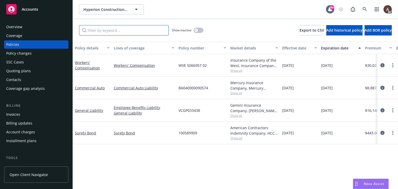
click at [99, 31] on input "Filter by keyword..." at bounding box center [124, 30] width 90 height 10
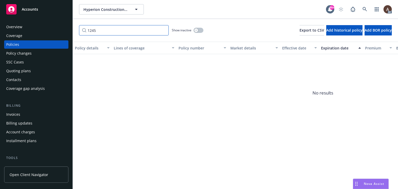
type input "1245"
click at [196, 29] on div "button" at bounding box center [196, 31] width 4 height 4
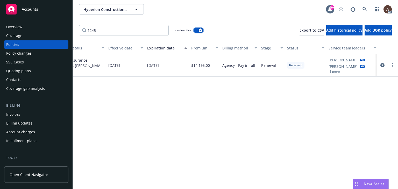
scroll to position [0, 175]
click at [383, 65] on icon "circleInformation" at bounding box center [382, 65] width 4 height 4
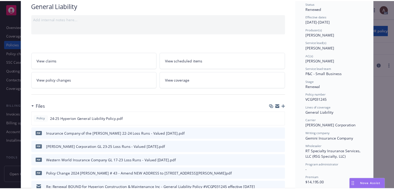
scroll to position [78, 0]
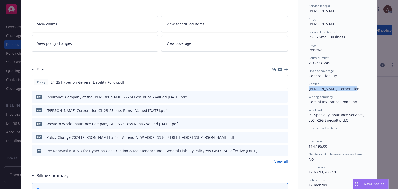
drag, startPoint x: 305, startPoint y: 88, endPoint x: 350, endPoint y: 90, distance: 44.6
copy span "[PERSON_NAME] Corporation"
drag, startPoint x: 315, startPoint y: 120, endPoint x: 346, endPoint y: 119, distance: 31.1
click at [346, 119] on span "RT Specialty Insurance Services, LLC (RSG Specialty, LLC)" at bounding box center [337, 117] width 57 height 10
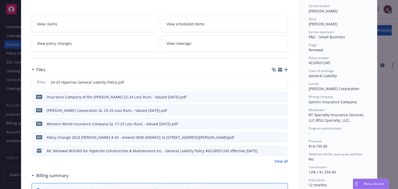
click at [312, 118] on span "RT Specialty Insurance Services, LLC (RSG Specialty, LLC)" at bounding box center [337, 117] width 57 height 10
drag, startPoint x: 307, startPoint y: 114, endPoint x: 313, endPoint y: 119, distance: 8.1
click at [313, 119] on span "RT Specialty Insurance Services, LLC (RSG Specialty, LLC)" at bounding box center [337, 117] width 57 height 10
copy span "RT Specialty Insurance Services, LLC"
click at [77, 45] on link "View policy changes" at bounding box center [95, 43] width 127 height 16
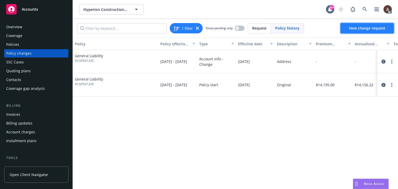
click at [367, 27] on span "New change request" at bounding box center [367, 28] width 36 height 5
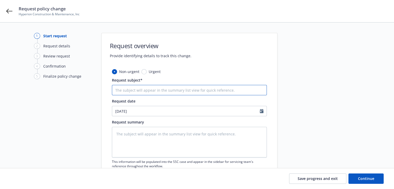
click at [133, 88] on input "Request subject*" at bounding box center [189, 90] width 155 height 10
paste input "24-25 General Liability [PERSON_NAME] Corporation/RT Specialty Insurance Servic…"
type textarea "x"
type input "24-25 General Liability [PERSON_NAME] Corporation/RT Specialty Insurance Servic…"
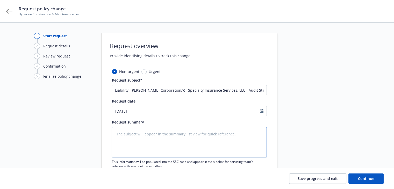
click at [142, 139] on textarea at bounding box center [189, 142] width 155 height 31
click at [154, 89] on input "24-25 General Liability [PERSON_NAME] Corporation/RT Specialty Insurance Servic…" at bounding box center [189, 90] width 155 height 10
type textarea "x"
type input "24-25 General Liability [PERSON_NAME] Corporation/RT Specialty Insurance Servic…"
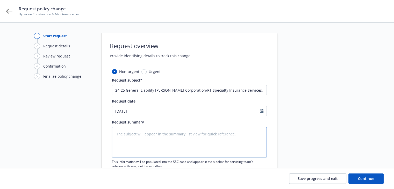
click at [154, 146] on textarea at bounding box center [189, 142] width 155 height 31
click at [148, 138] on textarea at bounding box center [189, 142] width 155 height 31
paste textarea "[DATE]-[DATE] Final Audit Results Original Estimated Premium - $ Audited Actual…"
type textarea "x"
type textarea "[DATE]-[DATE] Final Audit Results Original Estimated Premium - $ Audited Actual…"
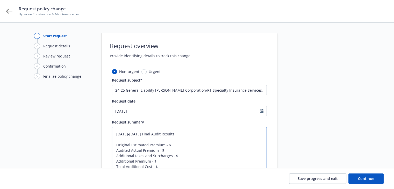
scroll to position [52, 0]
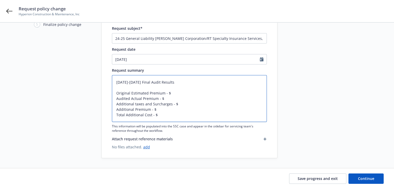
click at [169, 93] on textarea "[DATE]-[DATE] Final Audit Results Original Estimated Premium - $ Audited Actual…" at bounding box center [189, 98] width 155 height 47
type textarea "x"
type textarea "[DATE]-[DATE] Final Audit Results Original Estimated Premium - $1 Audited Actua…"
type textarea "x"
type textarea "[DATE]-[DATE] Final Audit Results Original Estimated Premium - $14 Audited Actu…"
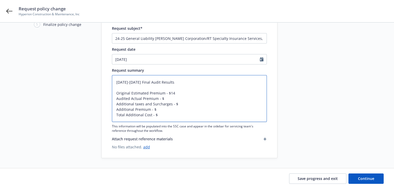
type textarea "x"
type textarea "[DATE]-[DATE] Final Audit Results Original Estimated Premium - $14, Audited Act…"
type textarea "x"
type textarea "[DATE]-[DATE] Final Audit Results Original Estimated Premium - $14,1 Audited Ac…"
type textarea "x"
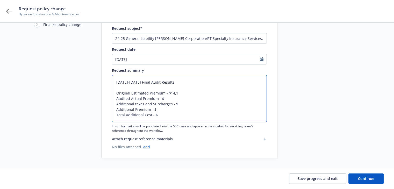
type textarea "[DATE]-[DATE] Final Audit Results Original Estimated Premium - $14,19 Audited A…"
type textarea "x"
type textarea "[DATE]-[DATE] Final Audit Results Original Estimated Premium - $14,195 Audited …"
click at [168, 102] on textarea "[DATE]-[DATE] Final Audit Results Original Estimated Premium - $14,195 Audited …" at bounding box center [189, 98] width 155 height 47
type textarea "x"
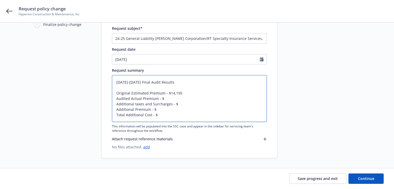
type textarea "[DATE]-[DATE] Final Audit Results Original Estimated Premium - $14,195 Audited …"
type textarea "x"
type textarea "[DATE]-[DATE] Final Audit Results Original Estimated Premium - $14,195 Audited …"
type textarea "x"
type textarea "[DATE]-[DATE] Final Audit Results Original Estimated Premium - $14,195 Audited …"
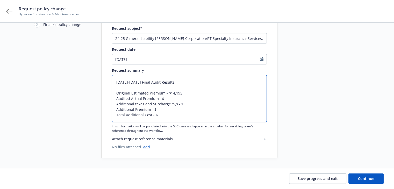
type textarea "x"
type textarea "[DATE]-[DATE] Final Audit Results Original Estimated Premium - $14,195 Audited …"
type textarea "x"
type textarea "[DATE]-[DATE] Final Audit Results Original Estimated Premium - $14,195 Audited …"
type textarea "x"
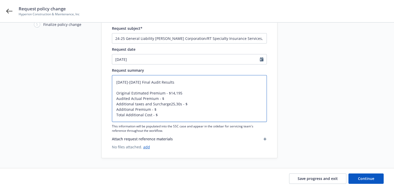
type textarea "[DATE]-[DATE] Final Audit Results Original Estimated Premium - $14,195 Audited …"
type textarea "x"
type textarea "[DATE]-[DATE] Final Audit Results Original Estimated Premium - $14,195 Audited …"
type textarea "x"
type textarea "[DATE]-[DATE] Final Audit Results Original Estimated Premium - $14,195 Audited …"
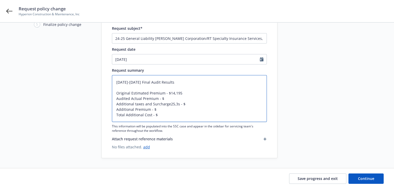
type textarea "x"
type textarea "[DATE]-[DATE] Final Audit Results Original Estimated Premium - $14,195 Audited …"
type textarea "x"
type textarea "[DATE]-[DATE] Final Audit Results Original Estimated Premium - $14,195 Audited …"
type textarea "x"
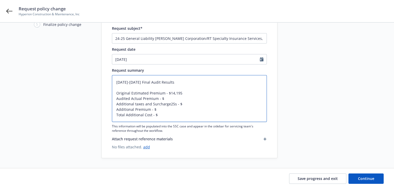
type textarea "[DATE]-[DATE] Final Audit Results Original Estimated Premium - $14,195 Audited …"
type textarea "x"
type textarea "[DATE]-[DATE] Final Audit Results Original Estimated Premium - $14,195 Audited …"
click at [167, 100] on textarea "[DATE]-[DATE] Final Audit Results Original Estimated Premium - $14,195 Audited …" at bounding box center [189, 98] width 155 height 47
type textarea "x"
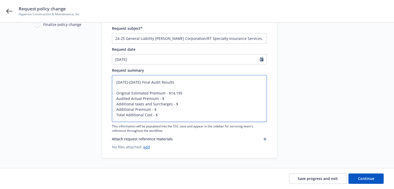
type textarea "[DATE]-[DATE] Final Audit Results Original Estimated Premium - $14,195 Audited …"
type textarea "x"
type textarea "[DATE]-[DATE] Final Audit Results Original Estimated Premium - $14,195 Audited …"
type textarea "x"
type textarea "[DATE]-[DATE] Final Audit Results Original Estimated Premium - $14,195 Audited …"
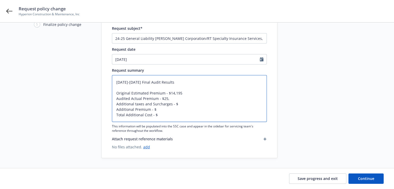
type textarea "x"
type textarea "[DATE]-[DATE] Final Audit Results Original Estimated Premium - $14,195 Audited …"
type textarea "x"
type textarea "[DATE]-[DATE] Final Audit Results Original Estimated Premium - $14,195 Audited …"
type textarea "x"
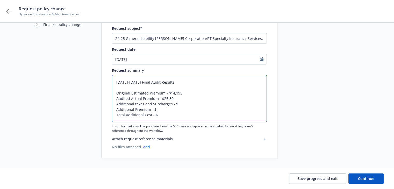
type textarea "[DATE]-[DATE] Final Audit Results Original Estimated Premium - $14,195 Audited …"
click at [161, 108] on textarea "[DATE]-[DATE] Final Audit Results Original Estimated Premium - $14,195 Audited …" at bounding box center [189, 98] width 155 height 47
type textarea "x"
type textarea "[DATE]-[DATE] Final Audit Results Original Estimated Premium - $14,195 Audited …"
type textarea "x"
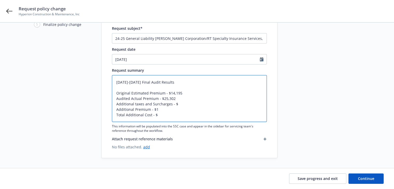
type textarea "[DATE]-[DATE] Final Audit Results Original Estimated Premium - $14,195 Audited …"
type textarea "x"
type textarea "[DATE]-[DATE] Final Audit Results Original Estimated Premium - $14,195 Audited …"
type textarea "x"
type textarea "[DATE]-[DATE] Final Audit Results Original Estimated Premium - $14,195 Audited …"
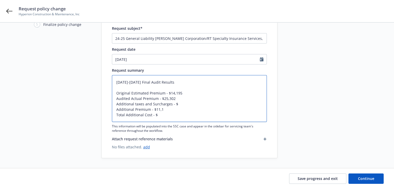
type textarea "x"
type textarea "[DATE]-[DATE] Final Audit Results Original Estimated Premium - $14,195 Audited …"
type textarea "x"
type textarea "[DATE]-[DATE] Final Audit Results Original Estimated Premium - $14,195 Audited …"
click at [178, 104] on textarea "[DATE]-[DATE] Final Audit Results Original Estimated Premium - $14,195 Audited …" at bounding box center [189, 98] width 155 height 47
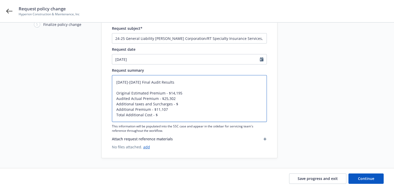
type textarea "x"
type textarea "[DATE]-[DATE] Final Audit Results Original Estimated Premium - $14,195 Audited …"
type textarea "x"
type textarea "[DATE]-[DATE] Final Audit Results Original Estimated Premium - $14,195 Audited …"
type textarea "x"
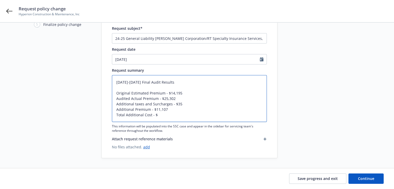
type textarea "[DATE]-[DATE] Final Audit Results Original Estimated Premium - $14,195 Audited …"
type textarea "x"
type textarea "[DATE]-[DATE] Final Audit Results Original Estimated Premium - $14,195 Audited …"
type textarea "x"
type textarea "[DATE]-[DATE] Final Audit Results Original Estimated Premium - $14,195 Audited …"
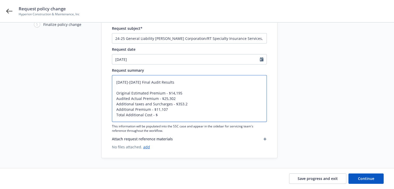
click at [166, 117] on textarea "[DATE]-[DATE] Final Audit Results Original Estimated Premium - $14,195 Audited …" at bounding box center [189, 98] width 155 height 47
type textarea "x"
type textarea "[DATE]-[DATE] Final Audit Results Original Estimated Premium - $14,195 Audited …"
type textarea "x"
type textarea "[DATE]-[DATE] Final Audit Results Original Estimated Premium - $14,195 Audited …"
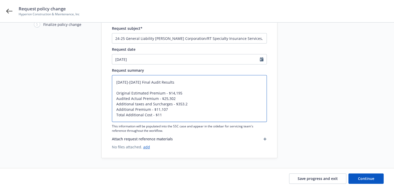
type textarea "x"
type textarea "[DATE]-[DATE] Final Audit Results Original Estimated Premium - $14,195 Audited …"
type textarea "x"
type textarea "[DATE]-[DATE] Final Audit Results Original Estimated Premium - $14,195 Audited …"
type textarea "x"
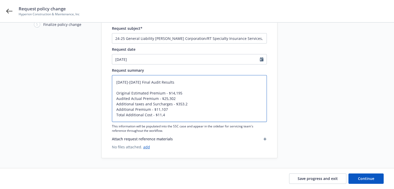
type textarea "[DATE]-[DATE] Final Audit Results Original Estimated Premium - $14,195 Audited …"
type textarea "x"
type textarea "[DATE]-[DATE] Final Audit Results Original Estimated Premium - $14,195 Audited …"
type textarea "x"
type textarea "[DATE]-[DATE] Final Audit Results Original Estimated Premium - $14,195 Audited …"
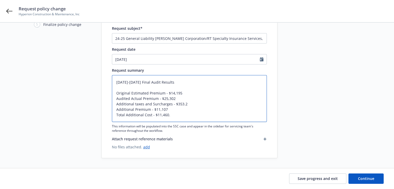
type textarea "x"
type textarea "[DATE]-[DATE] Final Audit Results Original Estimated Premium - $14,195 Audited …"
click at [185, 91] on textarea "[DATE]-[DATE] Final Audit Results Original Estimated Premium - $14,195 Audited …" at bounding box center [189, 98] width 155 height 47
type textarea "x"
type textarea "[DATE]-[DATE] Final Audit Results Original Estimated Premium - $14,195. Audited…"
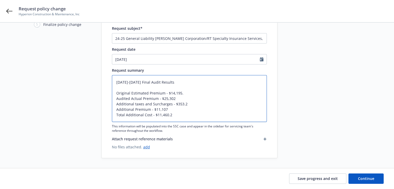
type textarea "x"
type textarea "[DATE]-[DATE] Final Audit Results Original Estimated Premium - $14,195.0 Audite…"
type textarea "x"
type textarea "[DATE]-[DATE] Final Audit Results Original Estimated Premium - $14,195.00 Audit…"
click at [175, 98] on textarea "[DATE]-[DATE] Final Audit Results Original Estimated Premium - $14,195.00 Audit…" at bounding box center [189, 98] width 155 height 47
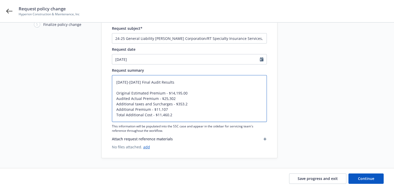
type textarea "x"
type textarea "[DATE]-[DATE] Final Audit Results Original Estimated Premium - $14,195.00 Audit…"
type textarea "x"
type textarea "[DATE]-[DATE] Final Audit Results Original Estimated Premium - $14,195.00 Audit…"
type textarea "x"
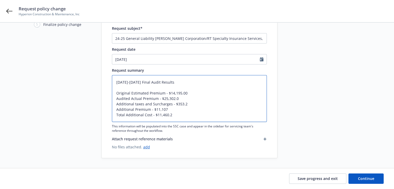
type textarea "[DATE]-[DATE] Final Audit Results Original Estimated Premium - $14,195.00 Audit…"
click at [186, 104] on textarea "[DATE]-[DATE] Final Audit Results Original Estimated Premium - $14,195.00 Audit…" at bounding box center [189, 98] width 155 height 47
type textarea "x"
type textarea "[DATE]-[DATE] Final Audit Results Original Estimated Premium - $14,195.00 Audit…"
click at [166, 109] on textarea "[DATE]-[DATE] Final Audit Results Original Estimated Premium - $14,195.00 Audit…" at bounding box center [189, 98] width 155 height 47
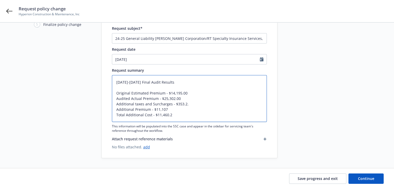
type textarea "x"
type textarea "[DATE]-[DATE] Final Audit Results Original Estimated Premium - $14,195.00 Audit…"
type textarea "x"
type textarea "[DATE]-[DATE] Final Audit Results Original Estimated Premium - $14,195.00 Audit…"
type textarea "x"
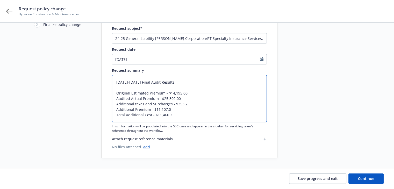
type textarea "[DATE]-[DATE] Final Audit Results Original Estimated Premium - $14,195.00 Audit…"
click at [173, 116] on textarea "[DATE]-[DATE] Final Audit Results Original Estimated Premium - $14,195.00 Audit…" at bounding box center [189, 98] width 155 height 47
type textarea "x"
type textarea "[DATE]-[DATE] Final Audit Results Original Estimated Premium - $14,195.00 Audit…"
type textarea "x"
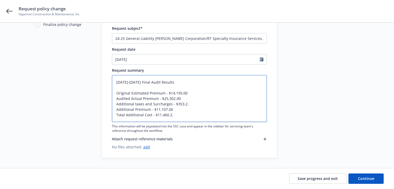
type textarea "[DATE]-[DATE] Final Audit Results Original Estimated Premium - $14,195.00 Audit…"
type textarea "x"
type textarea "[DATE]-[DATE] Final Audit Results Original Estimated Premium - $14,195.00 Audit…"
click at [185, 108] on textarea "[DATE]-[DATE] Final Audit Results Original Estimated Premium - $14,195.00 Audit…" at bounding box center [189, 98] width 155 height 47
click at [160, 109] on textarea "[DATE]-[DATE] Final Audit Results Original Estimated Premium - $14,195.00 Audit…" at bounding box center [189, 98] width 155 height 47
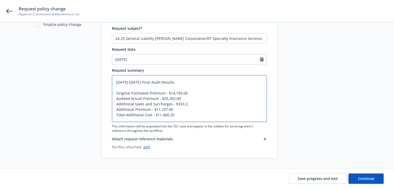
click at [174, 93] on textarea "[DATE]-[DATE] Final Audit Results Original Estimated Premium - $14,195.00 Audit…" at bounding box center [189, 98] width 155 height 47
type textarea "x"
type textarea "[DATE]-[DATE] Final Audit Results Original Estimated Premium - $14195.00 Audite…"
type textarea "x"
type textarea "[DATE]-[DATE] Final Audit Results Original Estimated Premium - $14,195.00 Audit…"
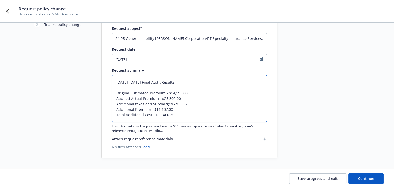
click at [188, 103] on textarea "[DATE]-[DATE] Final Audit Results Original Estimated Premium - $14,195.00 Audit…" at bounding box center [189, 98] width 155 height 47
type textarea "x"
type textarea "[DATE]-[DATE] Final Audit Results Original Estimated Premium - $14,195.00 Audit…"
type textarea "x"
click at [179, 94] on textarea "[DATE]-[DATE] Final Audit Results Original Estimated Premium - $14,195.00 Audit…" at bounding box center [189, 98] width 155 height 47
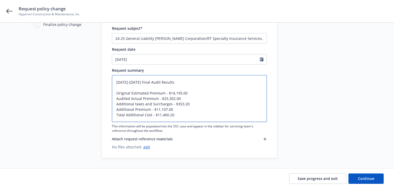
click at [186, 94] on textarea "[DATE]-[DATE] Final Audit Results Original Estimated Premium - $14,195.00 Audit…" at bounding box center [189, 98] width 155 height 47
click at [176, 114] on textarea "[DATE]-[DATE] Final Audit Results Original Estimated Premium - $14,195.00 Audit…" at bounding box center [189, 98] width 155 height 47
type textarea "[DATE]-[DATE] Final Audit Results Original Estimated Premium - $14,195.00 Audit…"
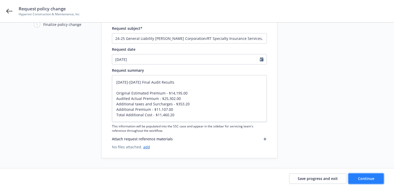
click at [366, 177] on span "Continue" at bounding box center [366, 178] width 16 height 5
type textarea "x"
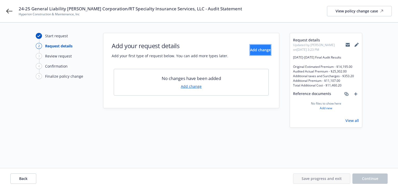
click at [250, 48] on span "Add change" at bounding box center [260, 49] width 21 height 5
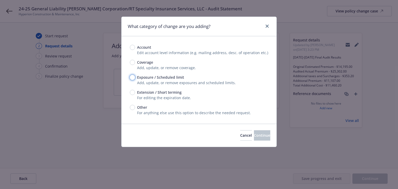
click at [132, 79] on input "Exposure / Scheduled limit" at bounding box center [132, 77] width 5 height 5
radio input "true"
click at [254, 136] on button "Continue" at bounding box center [262, 135] width 16 height 10
type textarea "x"
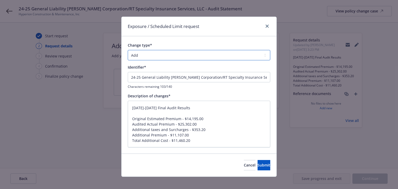
drag, startPoint x: 164, startPoint y: 55, endPoint x: 159, endPoint y: 60, distance: 7.0
click at [164, 55] on select "Add Audit Change Remove" at bounding box center [199, 55] width 143 height 10
select select "AUDIT"
click at [128, 50] on select "Add Audit Change Remove" at bounding box center [199, 55] width 143 height 10
drag, startPoint x: 182, startPoint y: 107, endPoint x: 107, endPoint y: 108, distance: 75.2
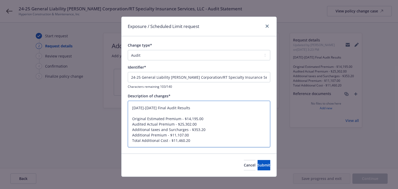
click at [107, 108] on div "Exposure / Scheduled Limit request Change type* Add Audit Change Remove Identif…" at bounding box center [199, 94] width 398 height 189
type textarea "x"
type textarea "Original Estimated Premium - $14,195.00 Audited Actual Premium - $25,302.00 Add…"
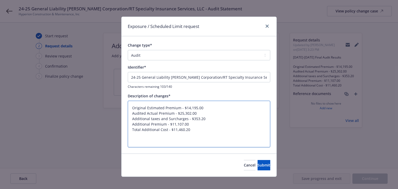
click at [130, 119] on textarea "Original Estimated Premium - $14,195.00 Audited Actual Premium - $25,302.00 Add…" at bounding box center [199, 124] width 143 height 47
type textarea "x"
type textarea "Original Estimated Premium - $14,195.00 Audited Actual Premium - $25,302.00 Add…"
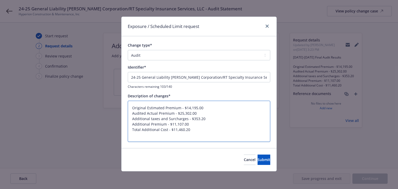
type textarea "x"
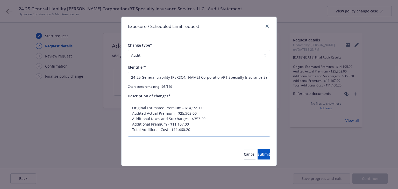
type textarea "Original Estimated Premium - $14,195.00 Audited Actual Premium - $25,302.00 Add…"
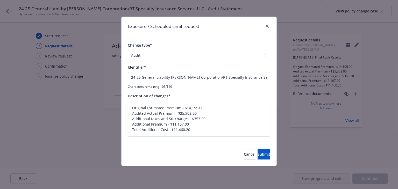
scroll to position [0, 37]
drag, startPoint x: 132, startPoint y: 77, endPoint x: 320, endPoint y: 90, distance: 189.1
click at [320, 90] on div "Exposure / Scheduled Limit request Change type* Add Audit Change Remove Identif…" at bounding box center [199, 94] width 398 height 189
type textarea "x"
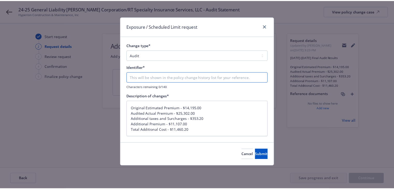
scroll to position [0, 0]
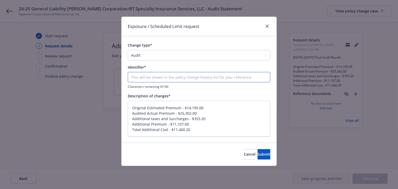
click at [169, 77] on input "Change type*" at bounding box center [199, 77] width 143 height 10
paste input "[DATE]-[DATE] Final Audit Results"
type textarea "x"
type input "[DATE]-[DATE] Final Audit Results"
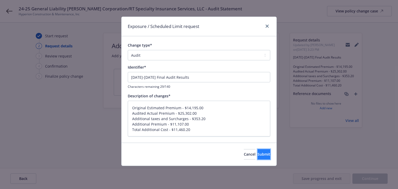
click at [258, 155] on span "Submit" at bounding box center [264, 154] width 13 height 5
type textarea "x"
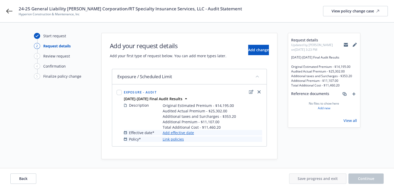
click at [188, 132] on link "Add effective date" at bounding box center [178, 132] width 31 height 5
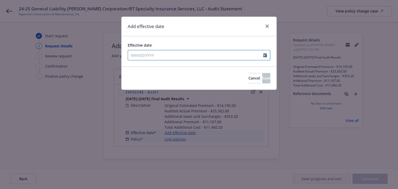
select select "8"
click at [164, 57] on input "Effective date" at bounding box center [195, 55] width 135 height 10
click at [192, 36] on div "Effective date January February March April May June July August September Octo…" at bounding box center [199, 51] width 155 height 30
click at [164, 54] on input "Effective date" at bounding box center [195, 55] width 135 height 10
select select "8"
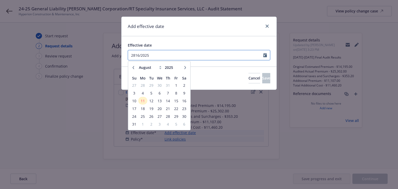
click at [136, 54] on input "2816/2025" at bounding box center [195, 55] width 135 height 10
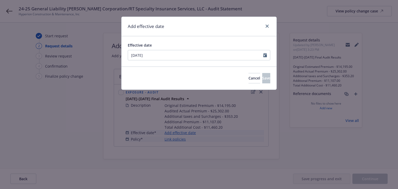
type input "[DATE]"
click at [203, 36] on div "Effective date [DATE] January February March April May June July August Septemb…" at bounding box center [199, 51] width 155 height 30
click at [188, 55] on input "[DATE]" at bounding box center [195, 55] width 135 height 10
select select "2"
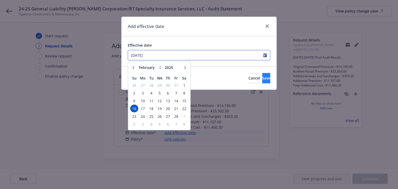
type input "[DATE]"
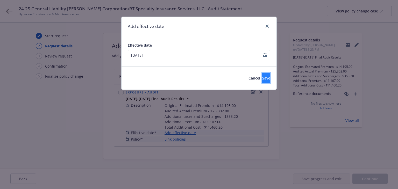
click at [262, 79] on span "Save" at bounding box center [266, 78] width 8 height 5
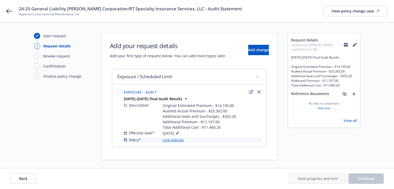
click at [180, 139] on link "Link policies" at bounding box center [173, 139] width 21 height 5
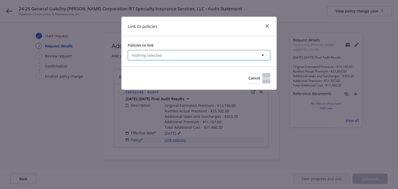
click at [175, 56] on button "Nothing selected" at bounding box center [199, 55] width 143 height 10
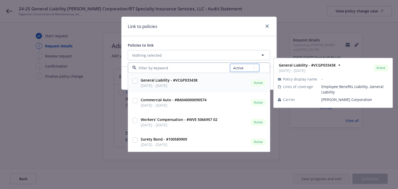
click at [240, 68] on select "All Active Upcoming Expired Cancelled" at bounding box center [245, 68] width 30 height 8
select select "EXPIRED"
click at [230, 64] on select "All Active Upcoming Expired Cancelled" at bounding box center [245, 68] width 30 height 8
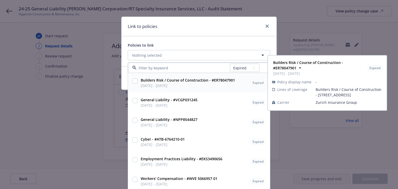
click at [173, 68] on input at bounding box center [183, 67] width 93 height 5
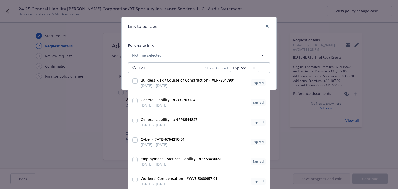
type input "1245"
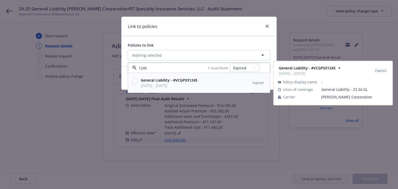
click at [197, 83] on div "General Liability - #VCGP031245 [DATE] - [DATE]" at bounding box center [169, 82] width 60 height 13
checkbox input "true"
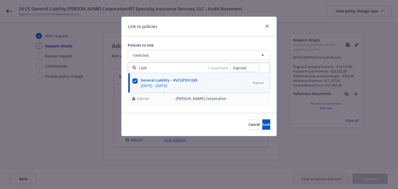
type input "1245"
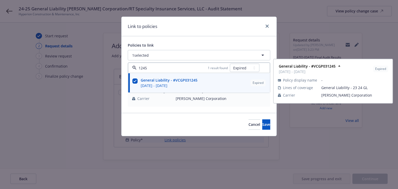
click at [207, 30] on div "Link to policies" at bounding box center [199, 26] width 155 height 19
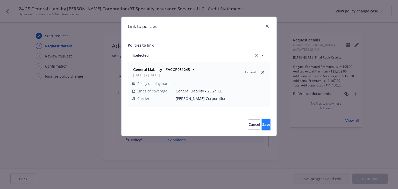
click at [262, 124] on span "Save" at bounding box center [266, 124] width 8 height 5
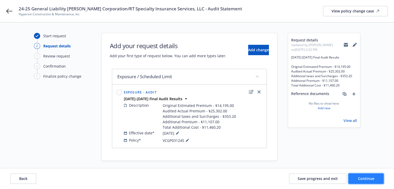
click at [360, 176] on span "Continue" at bounding box center [366, 178] width 16 height 5
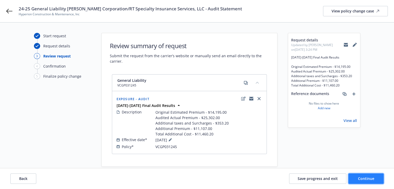
click at [357, 176] on button "Continue" at bounding box center [366, 179] width 35 height 10
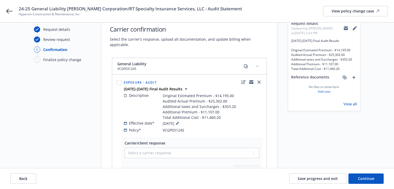
scroll to position [52, 0]
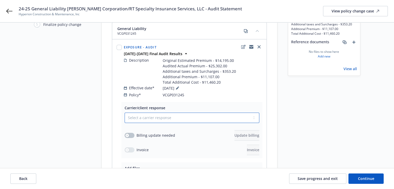
click at [147, 113] on select "Select a carrier response Accepted Accepted with revision No endorsement needed…" at bounding box center [192, 118] width 135 height 10
select select "ACCEPTED"
click at [125, 113] on select "Select a carrier response Accepted Accepted with revision No endorsement needed…" at bounding box center [192, 118] width 135 height 10
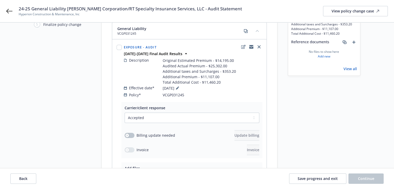
click at [77, 109] on div "Start request Request details Review request 4 Confirmation 5 Finalize policy c…" at bounding box center [62, 105] width 57 height 248
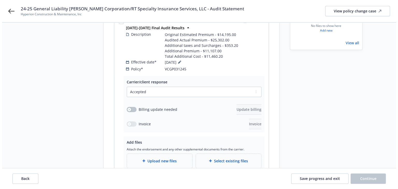
scroll to position [117, 0]
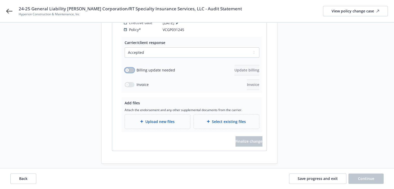
click at [128, 68] on div "button" at bounding box center [127, 70] width 4 height 4
click at [235, 68] on span "Update billing" at bounding box center [247, 70] width 25 height 5
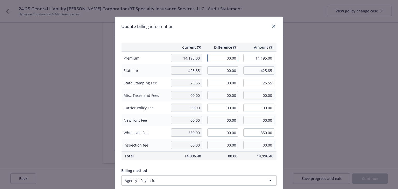
drag, startPoint x: 218, startPoint y: 58, endPoint x: 261, endPoint y: 60, distance: 43.6
click at [261, 60] on tr "Premium 14,195.00 00.00 14,195.00" at bounding box center [199, 58] width 155 height 13
type input "11,107.00"
type input "25,302.00"
type input "1332.84"
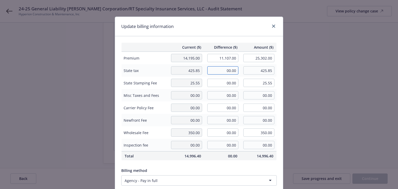
click at [220, 71] on input "00.00" at bounding box center [222, 70] width 31 height 8
type input "333.21"
type input "759.06"
click at [220, 84] on input "00.00" at bounding box center [222, 83] width 31 height 8
type input "19.99"
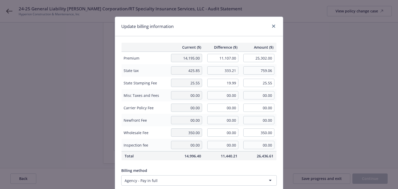
type input "45.54"
click at [223, 33] on div "Update billing information" at bounding box center [199, 26] width 168 height 19
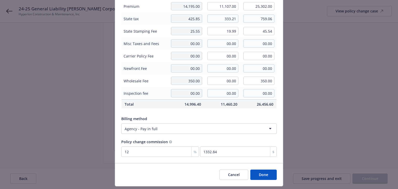
drag, startPoint x: 259, startPoint y: 175, endPoint x: 261, endPoint y: 172, distance: 3.9
click at [259, 175] on button "Done" at bounding box center [263, 175] width 26 height 10
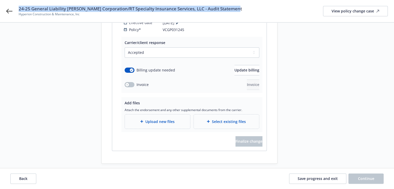
drag, startPoint x: 19, startPoint y: 10, endPoint x: 236, endPoint y: 8, distance: 217.7
click at [236, 8] on div "24-25 General Liability [PERSON_NAME] Corporation/RT Specialty Insurance Servic…" at bounding box center [203, 11] width 369 height 11
copy span "24-25 General Liability [PERSON_NAME] Corporation/RT Specialty Insurance Servic…"
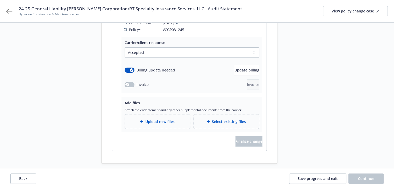
click at [167, 119] on span "Upload new files" at bounding box center [159, 121] width 29 height 5
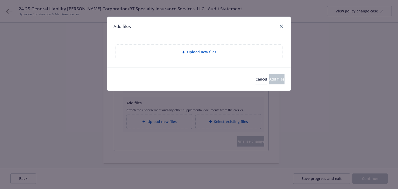
click at [173, 55] on div "Add files Upload new files Cancel Add files" at bounding box center [199, 54] width 184 height 74
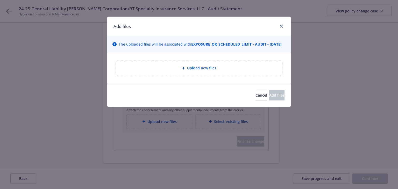
click at [159, 71] on div "Upload new files" at bounding box center [199, 68] width 158 height 6
type textarea "x"
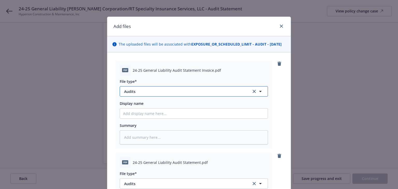
click at [149, 94] on span "Audits" at bounding box center [184, 91] width 120 height 5
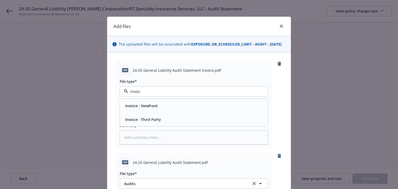
type input "invoice"
click at [152, 122] on span "Invoice - Third Party" at bounding box center [143, 119] width 36 height 5
type textarea "x"
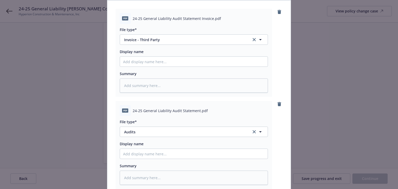
scroll to position [104, 0]
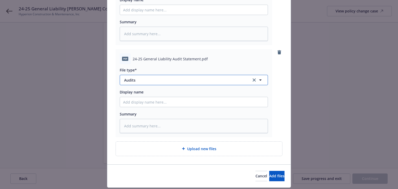
click at [141, 83] on span "Audits" at bounding box center [184, 79] width 120 height 5
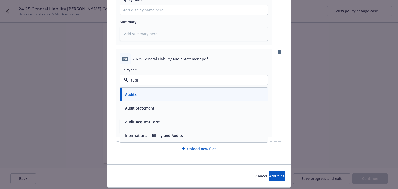
type input "audit"
click at [149, 111] on span "Audit Statement" at bounding box center [139, 107] width 29 height 5
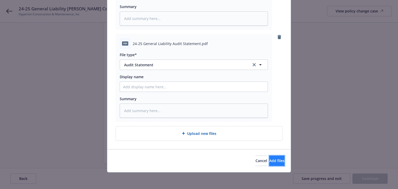
click at [271, 161] on span "Add files" at bounding box center [276, 160] width 15 height 5
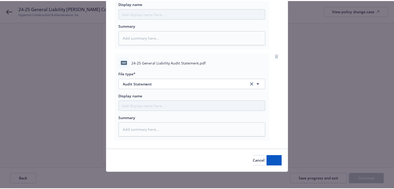
scroll to position [105, 0]
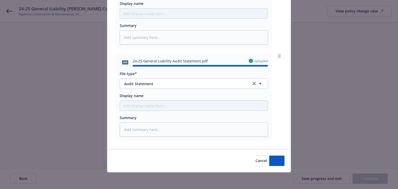
type textarea "x"
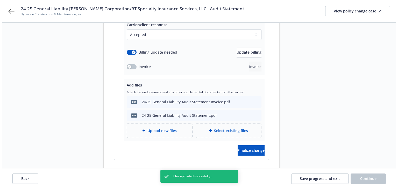
scroll to position [144, 0]
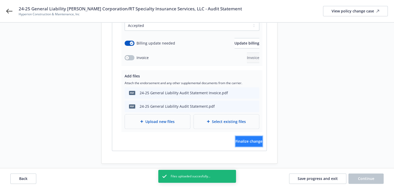
click at [244, 139] on span "Finalize change" at bounding box center [249, 141] width 27 height 5
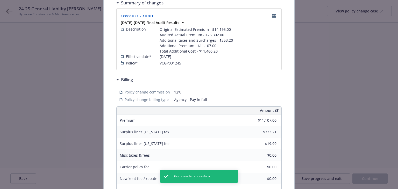
scroll to position [182, 0]
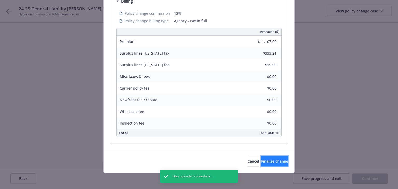
click at [272, 165] on button "Finalize change" at bounding box center [274, 161] width 27 height 10
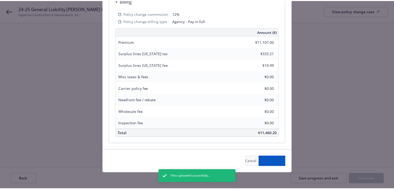
scroll to position [144, 0]
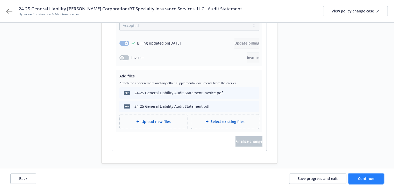
click at [369, 179] on span "Continue" at bounding box center [366, 178] width 16 height 5
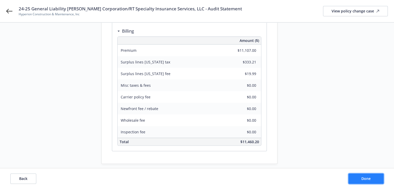
click at [369, 179] on span "Done" at bounding box center [366, 178] width 9 height 5
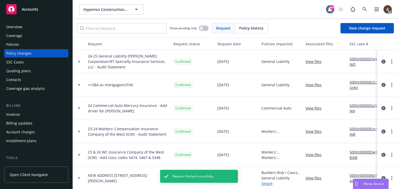
drag, startPoint x: 79, startPoint y: 61, endPoint x: 88, endPoint y: 59, distance: 9.2
click at [79, 61] on icon at bounding box center [80, 62] width 2 height 2
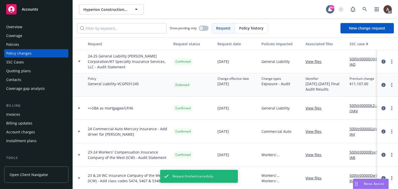
click at [365, 58] on link "500Vz00000QV4l7IAD" at bounding box center [367, 61] width 35 height 11
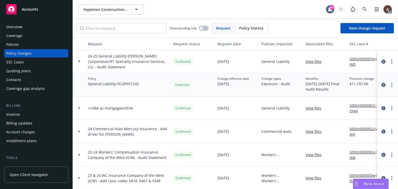
click at [17, 118] on div "Invoices" at bounding box center [13, 114] width 14 height 8
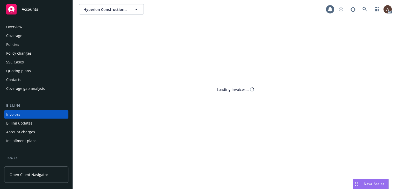
scroll to position [12, 0]
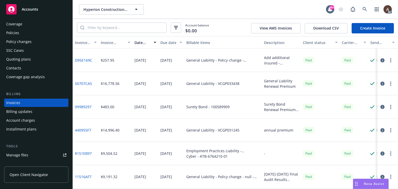
click at [378, 30] on link "Create Invoice" at bounding box center [373, 28] width 42 height 10
